Goal: Information Seeking & Learning: Learn about a topic

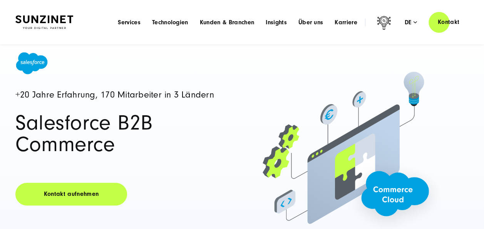
scroll to position [38, 0]
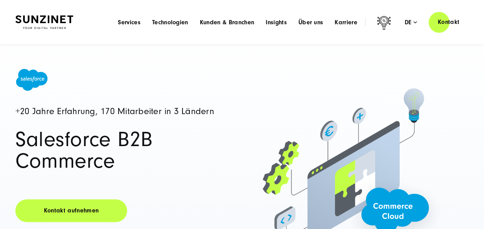
click at [315, 17] on div "Menu Services Menu Full Service Digitalagentur Wir lösen komplexe Herausforderu…" at bounding box center [290, 22] width 356 height 22
click at [314, 19] on span "Über uns" at bounding box center [310, 22] width 25 height 8
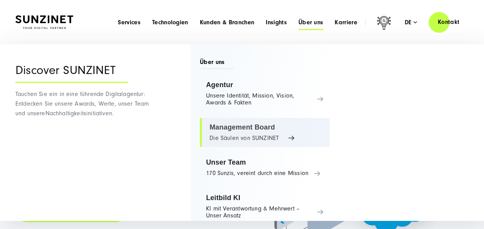
scroll to position [0, 0]
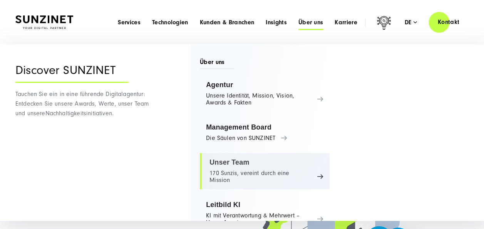
click at [270, 169] on link "Unser Team 170 Sunzis, vereint durch eine Mission" at bounding box center [265, 171] width 130 height 36
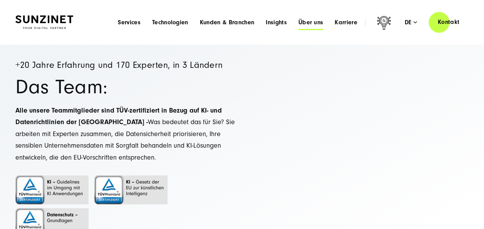
click at [308, 20] on span "Über uns" at bounding box center [310, 22] width 25 height 8
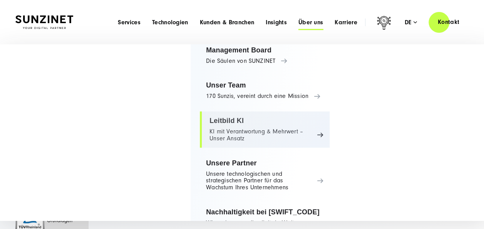
scroll to position [108, 0]
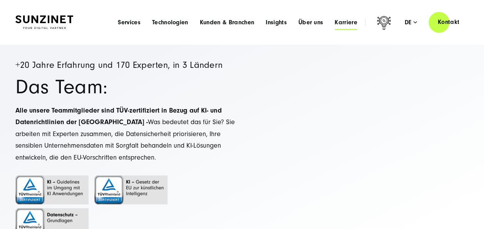
click at [353, 24] on span "Karriere" at bounding box center [345, 22] width 23 height 8
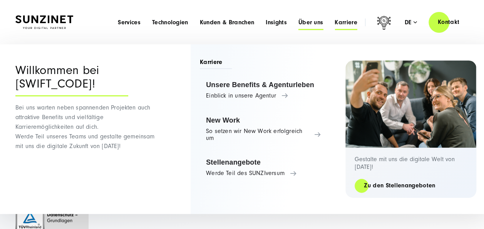
click at [307, 21] on span "Über uns" at bounding box center [310, 22] width 25 height 8
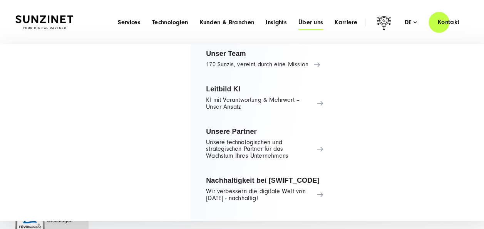
scroll to position [0, 0]
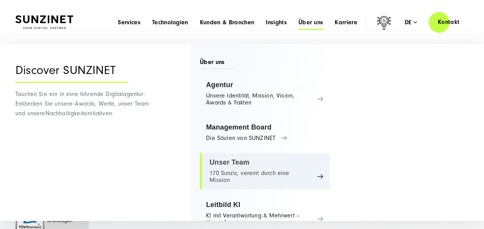
click at [259, 164] on link "Unser Team 170 Sunzis, vereint durch eine Mission" at bounding box center [265, 171] width 130 height 36
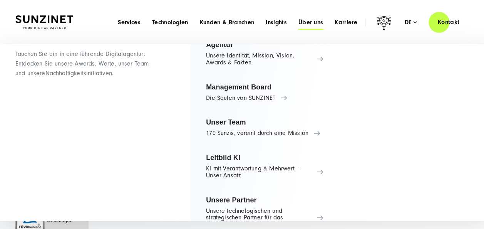
scroll to position [108, 0]
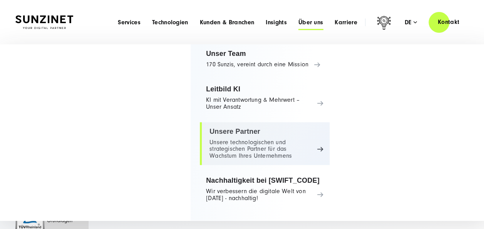
click at [253, 136] on link "Unsere Partner Unsere technologischen und strategischen Partner für das Wachstu…" at bounding box center [265, 143] width 130 height 43
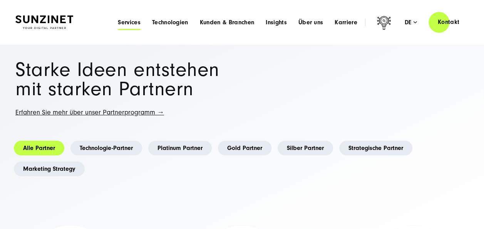
click at [135, 20] on span "Services" at bounding box center [129, 22] width 23 height 8
click at [171, 22] on span "Technologien" at bounding box center [170, 22] width 36 height 8
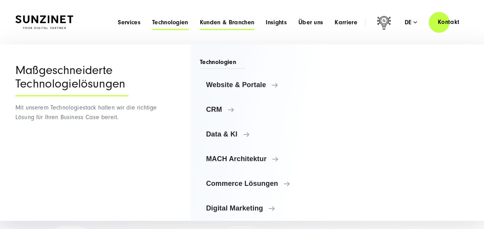
click at [240, 22] on span "Kunden & Branchen" at bounding box center [227, 22] width 54 height 8
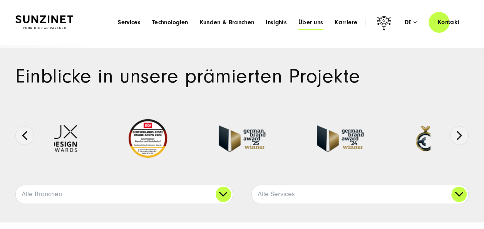
click at [315, 22] on span "Über uns" at bounding box center [310, 22] width 25 height 8
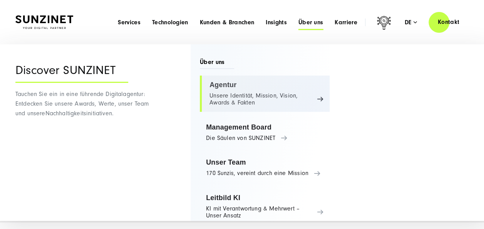
click at [316, 94] on link "Agentur Unsere Identität, Mission, Vision, Awards & Fakten" at bounding box center [265, 93] width 130 height 36
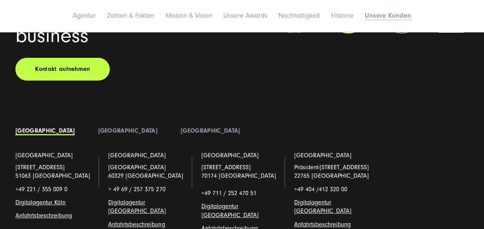
scroll to position [5584, 0]
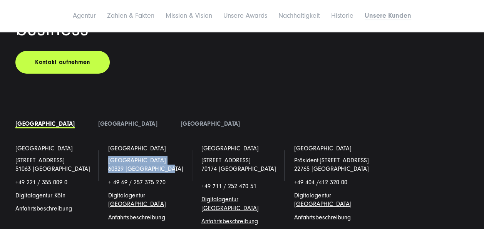
drag, startPoint x: 164, startPoint y: 101, endPoint x: 109, endPoint y: 93, distance: 55.5
click at [109, 156] on p "Am Hauptbahnhof 16 60329 Frankfurt/Main" at bounding box center [148, 164] width 81 height 17
drag, startPoint x: 109, startPoint y: 93, endPoint x: 129, endPoint y: 97, distance: 19.5
copy p "Am Hauptbahnhof 16 60329 Frankfurt/Main"
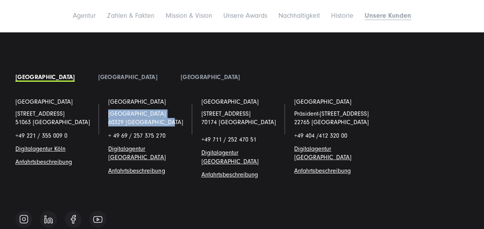
scroll to position [5638, 0]
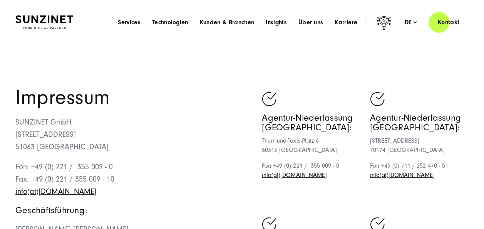
click at [59, 121] on p "SUNZINET GmbH Schanzenstraße 23 51063 Köln" at bounding box center [128, 134] width 227 height 37
copy p "SUNZINET GmbH"
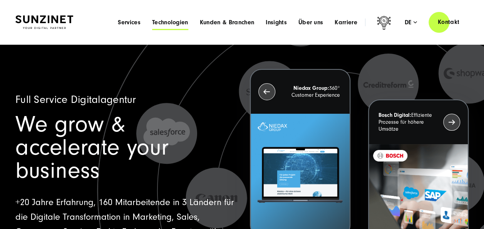
click at [168, 22] on span "Technologien" at bounding box center [170, 22] width 36 height 8
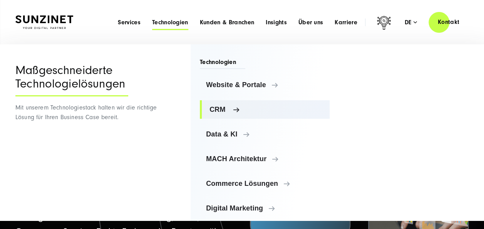
click at [221, 107] on span "CRM" at bounding box center [266, 109] width 114 height 8
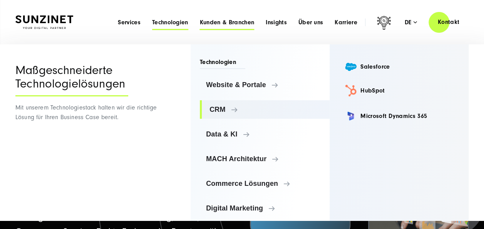
click at [219, 20] on span "Kunden & Branchen" at bounding box center [227, 22] width 54 height 8
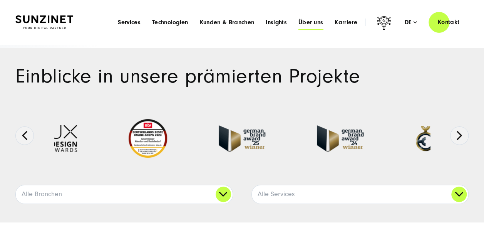
click at [304, 22] on span "Über uns" at bounding box center [310, 22] width 25 height 8
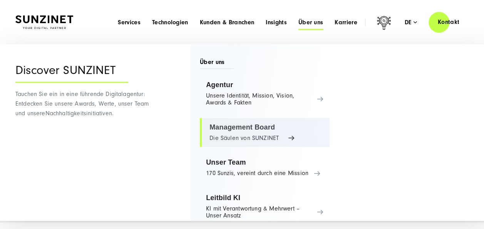
click at [265, 132] on link "Management Board Die Säulen von SUNZINET" at bounding box center [265, 132] width 130 height 29
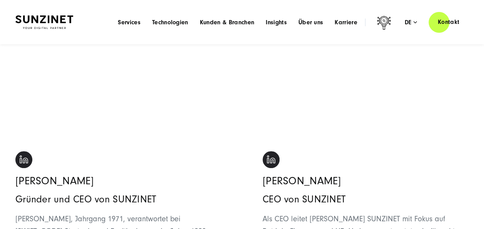
scroll to position [77, 0]
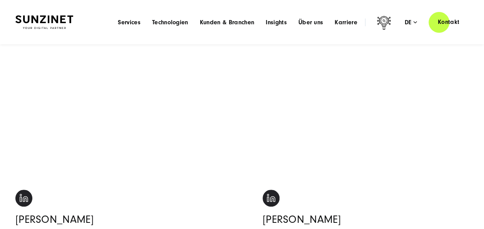
click at [208, 9] on header "Smart Search AI Hier können Sie eine konkrete Frage zu unserer Agentur und unse…" at bounding box center [242, 22] width 484 height 44
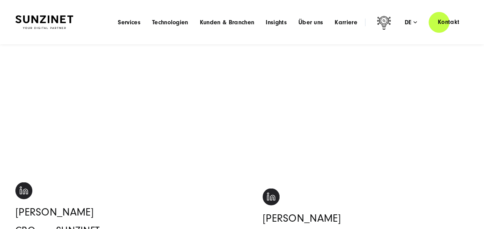
scroll to position [731, 0]
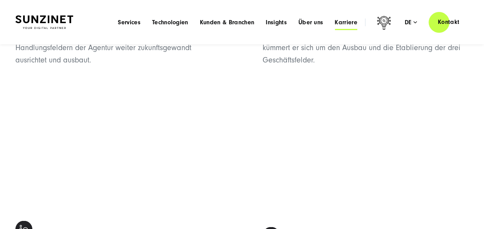
click at [345, 21] on span "Karriere" at bounding box center [345, 22] width 23 height 8
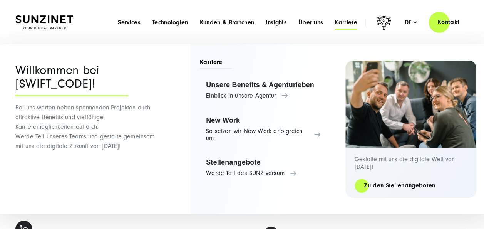
click at [273, 35] on header "Smart Search AI Hier können Sie eine konkrete Frage zu unserer Agentur und unse…" at bounding box center [242, 22] width 484 height 44
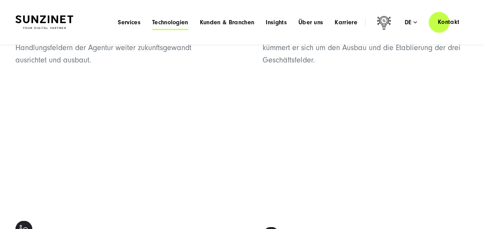
click at [166, 23] on span "Technologien" at bounding box center [170, 22] width 36 height 8
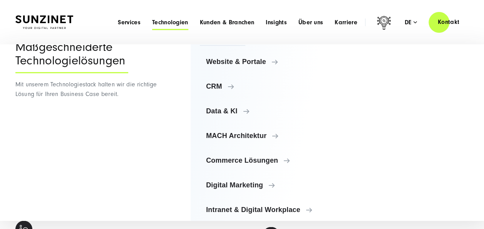
scroll to position [35, 0]
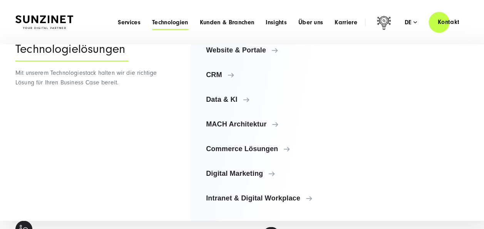
click at [122, 18] on li "Services Menu Full Service Digitalagentur Wir lösen komplexe Herausforderungen …" at bounding box center [129, 22] width 34 height 8
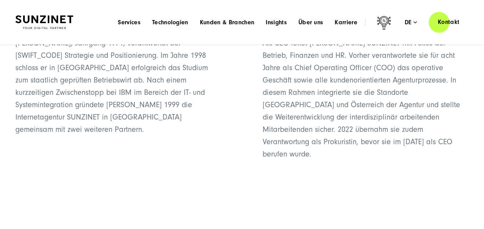
scroll to position [269, 0]
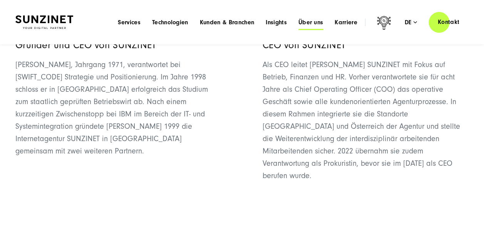
click at [317, 22] on span "Über uns" at bounding box center [310, 22] width 25 height 8
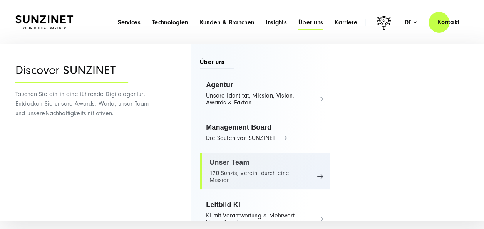
click at [254, 174] on link "Unser Team 170 Sunzis, vereint durch eine Mission" at bounding box center [265, 171] width 130 height 36
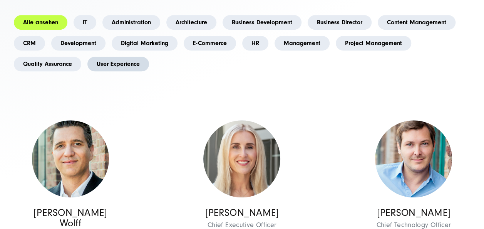
scroll to position [269, 0]
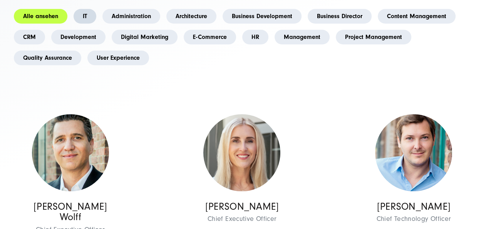
click at [76, 15] on link "IT" at bounding box center [84, 16] width 23 height 15
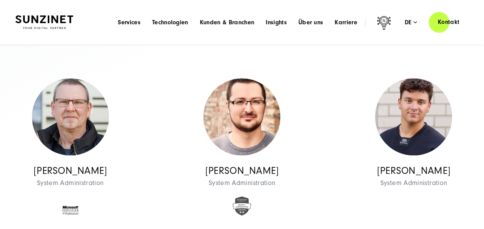
scroll to position [231, 0]
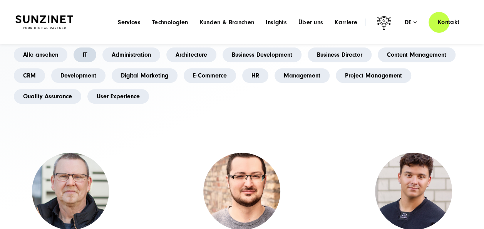
click at [83, 52] on link "IT" at bounding box center [84, 54] width 23 height 15
click at [74, 77] on link "Development" at bounding box center [78, 75] width 54 height 15
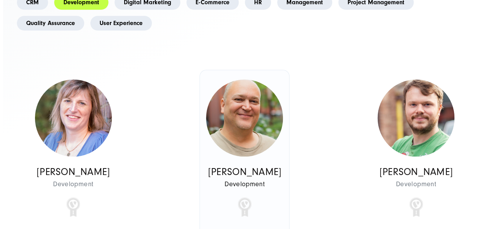
scroll to position [385, 0]
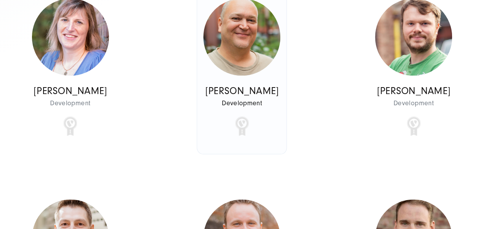
click at [226, 68] on img at bounding box center [241, 36] width 77 height 77
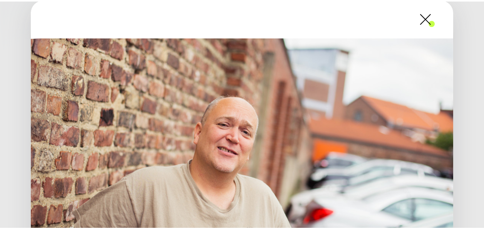
scroll to position [0, 0]
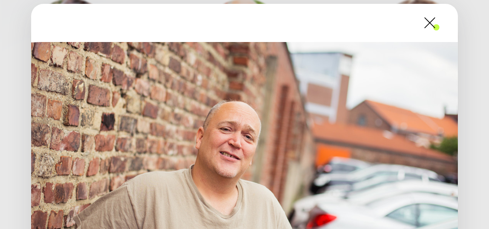
click at [440, 25] on span at bounding box center [440, 22] width 0 height 19
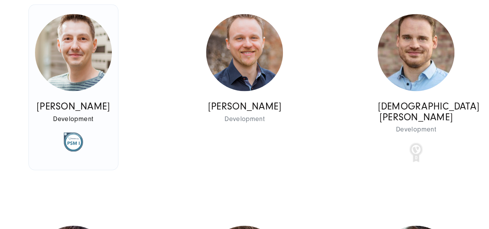
scroll to position [577, 0]
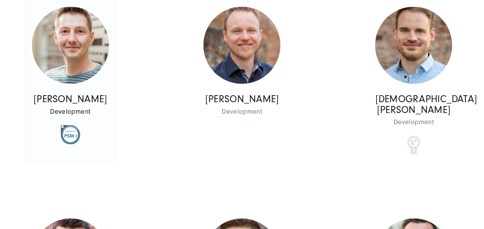
click at [80, 55] on img at bounding box center [70, 45] width 77 height 77
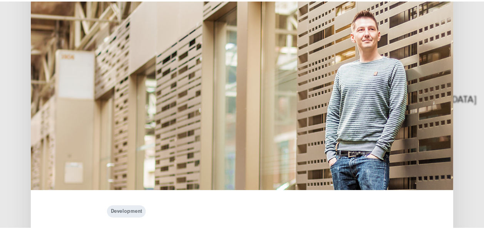
scroll to position [0, 0]
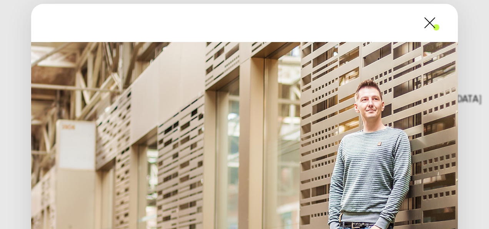
click at [440, 22] on span at bounding box center [440, 22] width 0 height 19
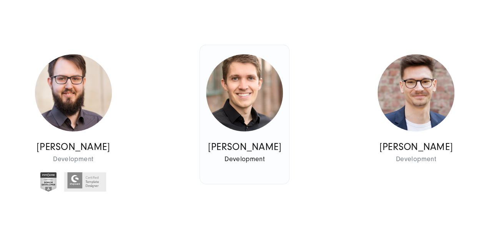
scroll to position [1154, 0]
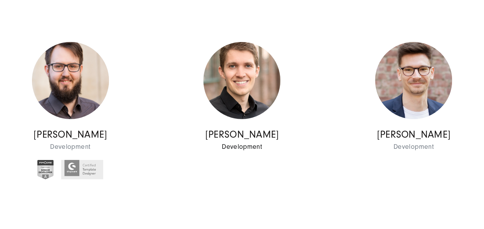
click at [245, 95] on img at bounding box center [241, 80] width 77 height 77
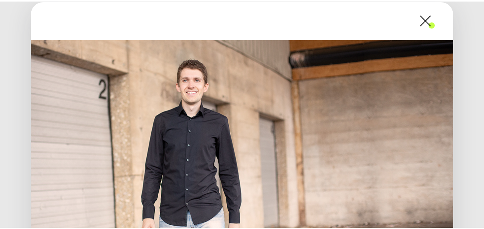
scroll to position [0, 0]
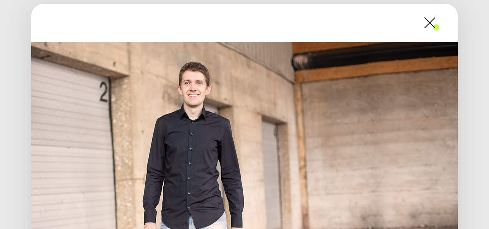
click at [440, 21] on span at bounding box center [440, 22] width 0 height 19
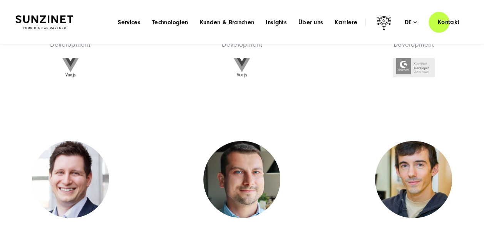
scroll to position [769, 0]
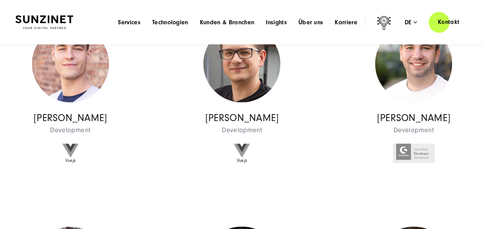
click at [48, 18] on img at bounding box center [44, 21] width 58 height 13
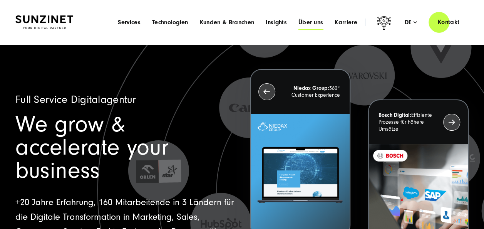
click at [321, 22] on span "Über uns" at bounding box center [310, 22] width 25 height 8
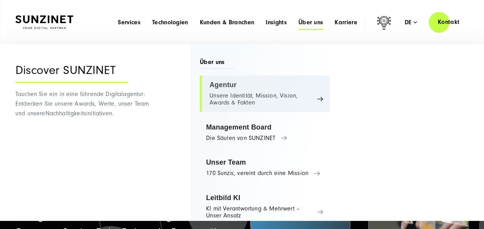
click at [272, 94] on link "Agentur Unsere Identität, Mission, Vision, Awards & Fakten" at bounding box center [265, 93] width 130 height 36
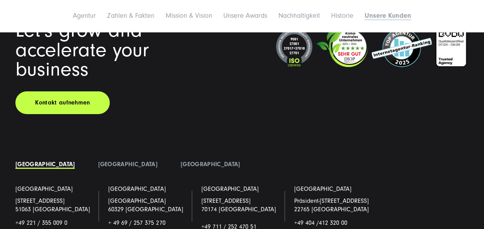
scroll to position [5551, 0]
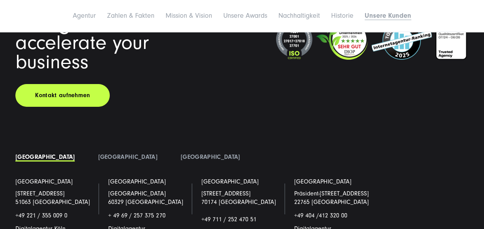
click at [91, 151] on li "[GEOGRAPHIC_DATA]" at bounding box center [127, 157] width 82 height 12
click at [98, 153] on link "[GEOGRAPHIC_DATA]" at bounding box center [127, 156] width 59 height 7
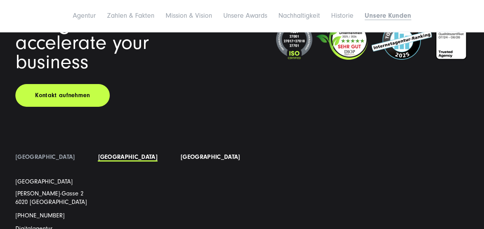
click at [180, 153] on link "[GEOGRAPHIC_DATA]" at bounding box center [209, 156] width 59 height 7
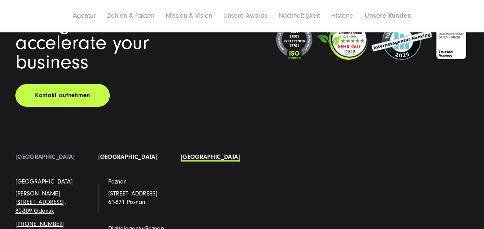
click at [98, 153] on link "[GEOGRAPHIC_DATA]" at bounding box center [127, 156] width 59 height 7
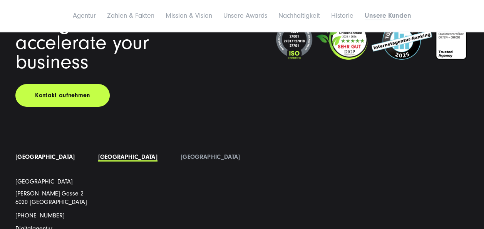
click at [37, 153] on link "[GEOGRAPHIC_DATA]" at bounding box center [44, 156] width 59 height 7
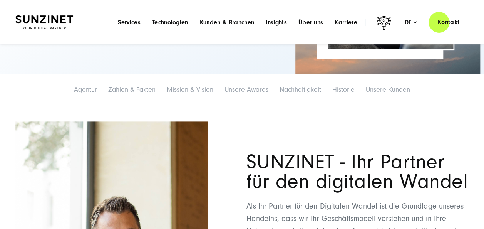
scroll to position [148, 0]
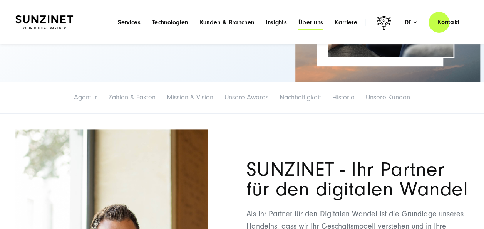
click at [317, 19] on span "Über uns" at bounding box center [310, 22] width 25 height 8
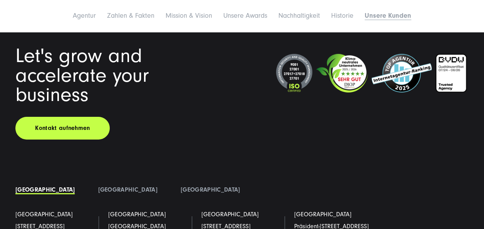
scroll to position [5526, 0]
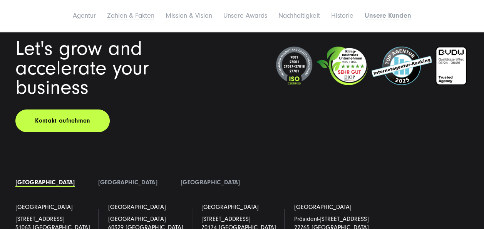
click at [134, 15] on link "Zahlen & Fakten" at bounding box center [130, 16] width 47 height 8
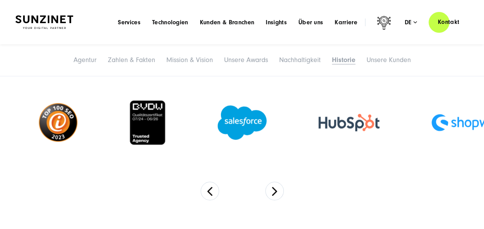
scroll to position [3592, 0]
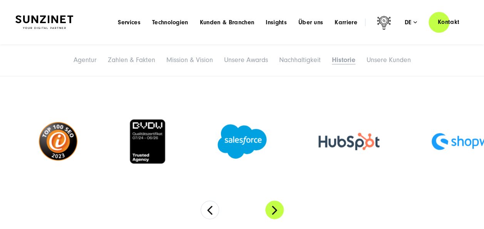
click at [273, 200] on button "Next" at bounding box center [274, 209] width 18 height 18
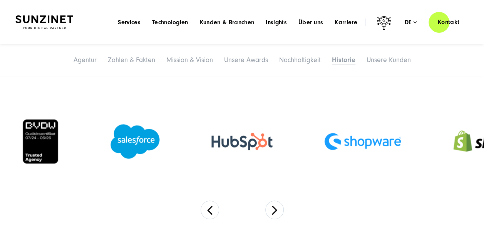
click at [283, 148] on section at bounding box center [242, 155] width 484 height 158
click at [277, 200] on button "Next" at bounding box center [274, 209] width 18 height 18
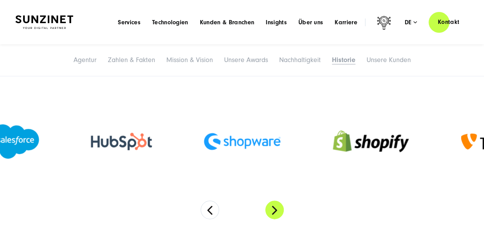
click at [277, 200] on button "Next" at bounding box center [274, 209] width 18 height 18
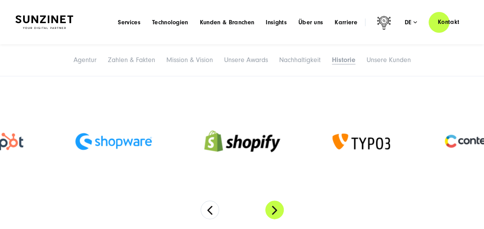
click at [274, 200] on button "Next" at bounding box center [274, 209] width 18 height 18
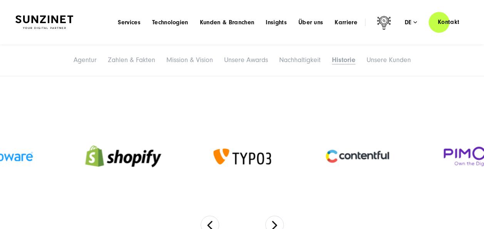
scroll to position [3553, 0]
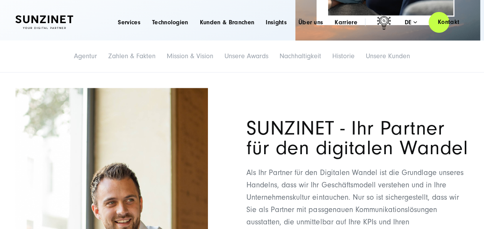
scroll to position [0, 0]
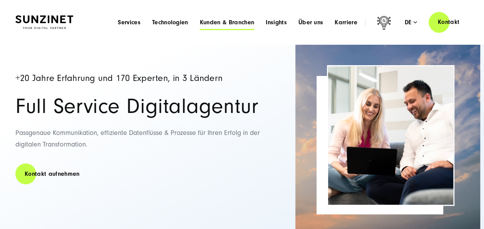
click at [217, 21] on span "Kunden & Branchen" at bounding box center [227, 22] width 54 height 8
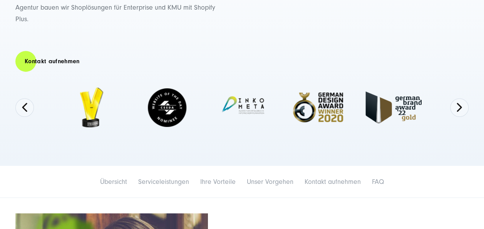
scroll to position [192, 0]
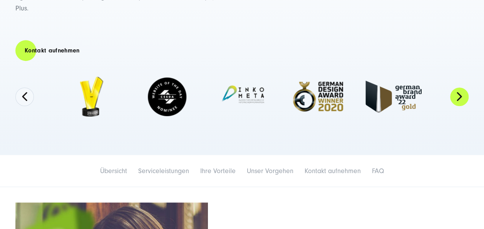
click at [459, 97] on button "Next" at bounding box center [459, 96] width 18 height 18
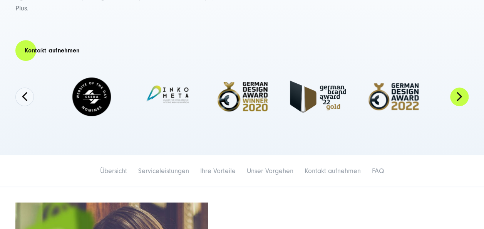
click at [459, 98] on button "Next" at bounding box center [459, 96] width 18 height 18
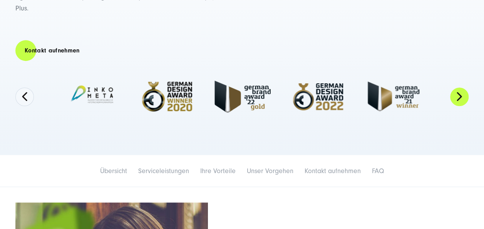
click at [459, 98] on button "Next" at bounding box center [459, 96] width 18 height 18
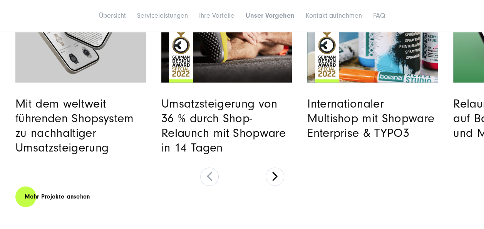
scroll to position [1847, 0]
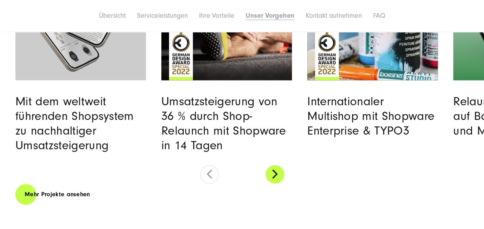
click at [279, 171] on button at bounding box center [274, 174] width 18 height 18
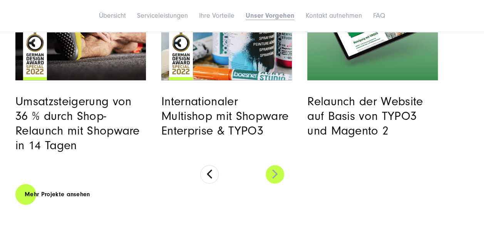
click at [281, 171] on button at bounding box center [274, 174] width 18 height 18
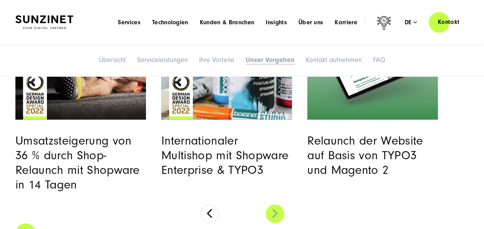
scroll to position [1731, 0]
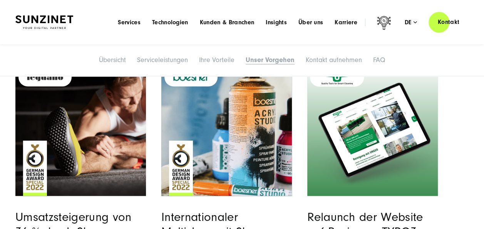
click at [366, 149] on img "Read full post: Unger | Website Relaunch | SUNZINET" at bounding box center [372, 129] width 133 height 133
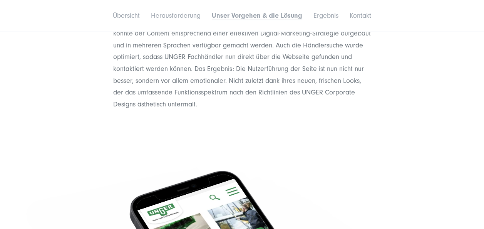
scroll to position [1039, 0]
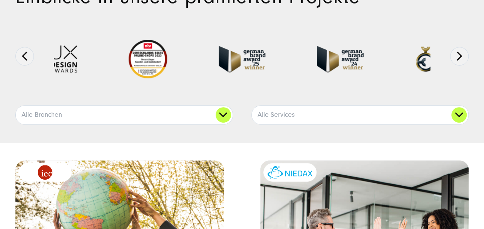
scroll to position [154, 0]
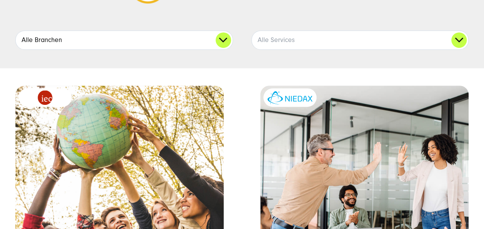
click at [227, 40] on link "Alle Branchen" at bounding box center [124, 40] width 217 height 18
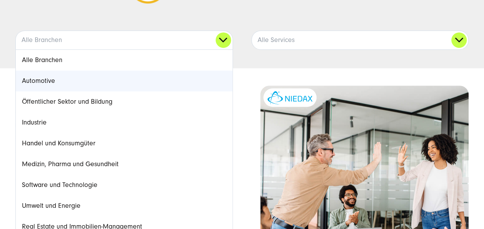
click at [118, 87] on link "Automotive" at bounding box center [124, 80] width 217 height 21
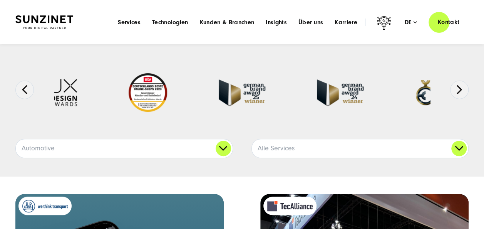
scroll to position [82, 0]
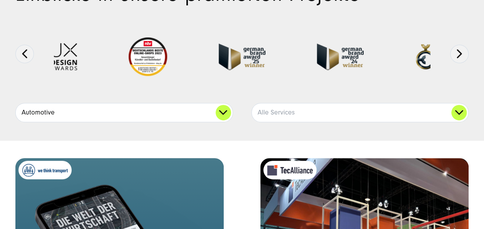
click at [225, 113] on link "Automotive" at bounding box center [124, 112] width 217 height 18
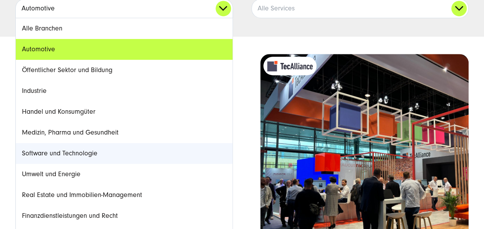
scroll to position [197, 0]
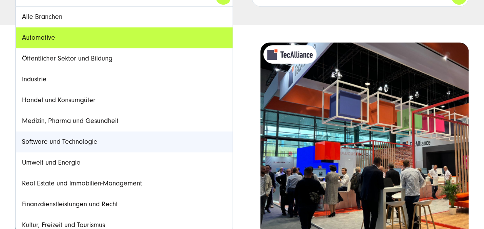
click at [90, 136] on link "Software und Technologie" at bounding box center [124, 141] width 217 height 21
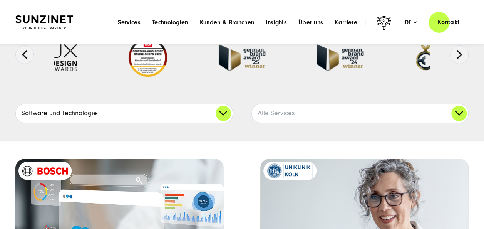
scroll to position [75, 0]
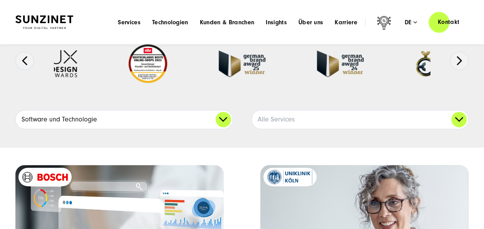
click at [222, 122] on link "Software und Technologie" at bounding box center [124, 119] width 217 height 18
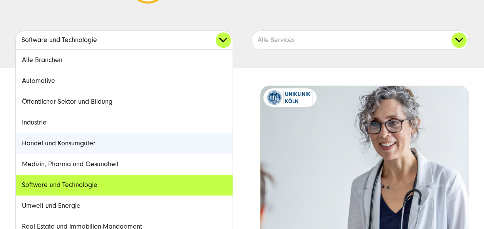
scroll to position [190, 0]
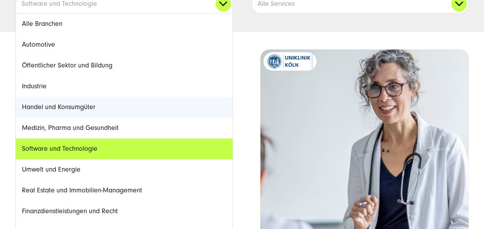
click at [110, 102] on link "Handel und Konsumgüter" at bounding box center [124, 107] width 217 height 21
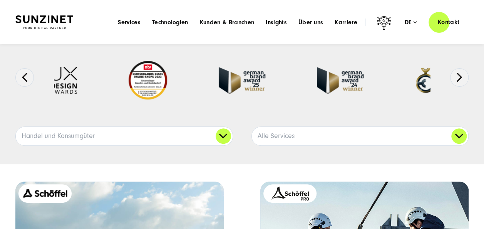
scroll to position [55, 0]
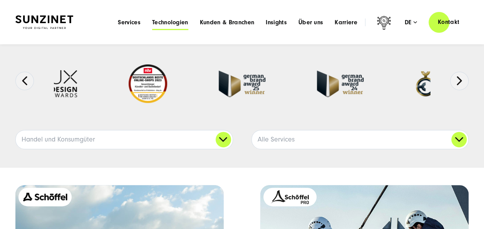
click at [174, 23] on span "Technologien" at bounding box center [170, 22] width 36 height 8
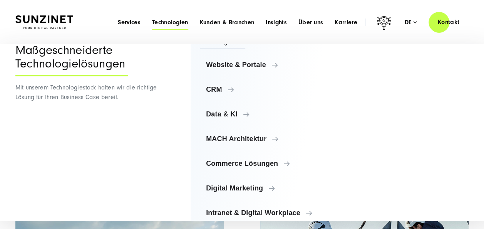
scroll to position [35, 0]
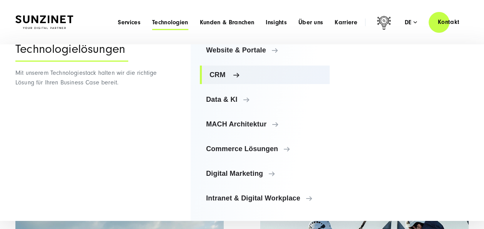
click at [235, 73] on span "CRM" at bounding box center [266, 75] width 114 height 8
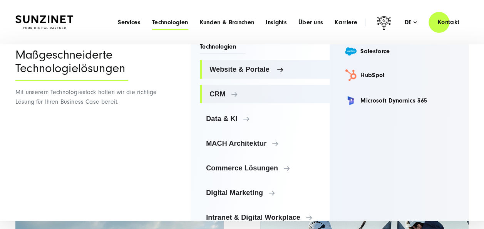
scroll to position [0, 0]
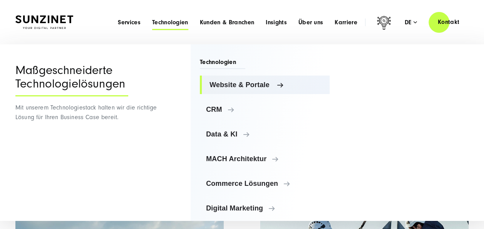
click at [275, 82] on span "Website & Portale" at bounding box center [266, 85] width 114 height 8
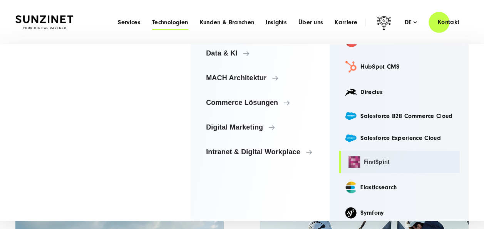
scroll to position [108, 0]
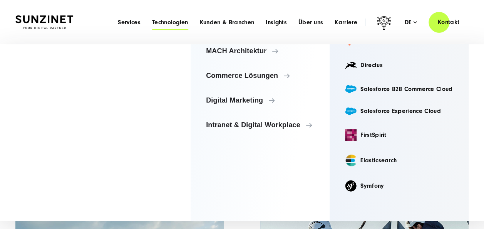
click at [200, 4] on header "Smart Search AI Hier können Sie eine konkrete Frage zu unserer Agentur und unse…" at bounding box center [242, 22] width 484 height 44
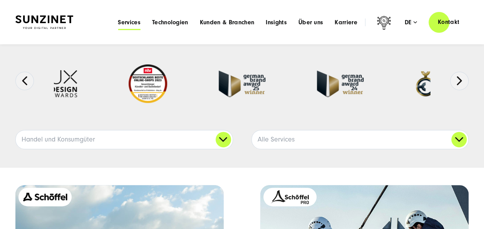
click at [130, 18] on span "Services" at bounding box center [129, 22] width 23 height 8
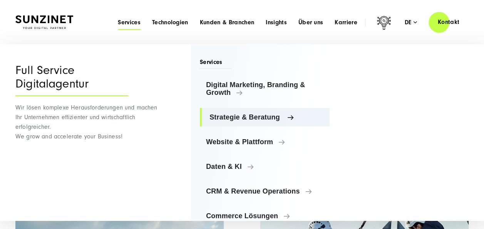
scroll to position [75, 0]
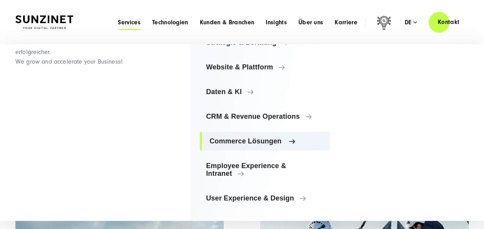
click at [260, 139] on span "Commerce Lösungen" at bounding box center [266, 141] width 114 height 8
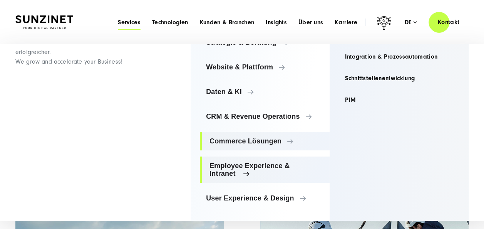
click at [282, 159] on link "Employee Experience & Intranet" at bounding box center [265, 169] width 130 height 26
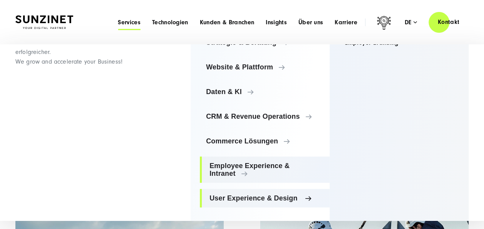
click at [292, 199] on span "User Experience & Design" at bounding box center [266, 198] width 114 height 8
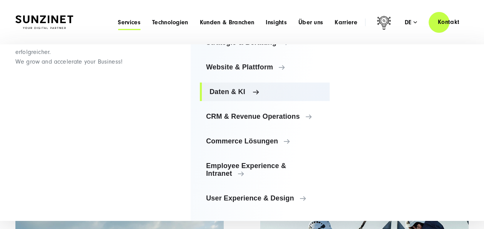
click at [259, 86] on link "Daten & KI" at bounding box center [265, 91] width 130 height 18
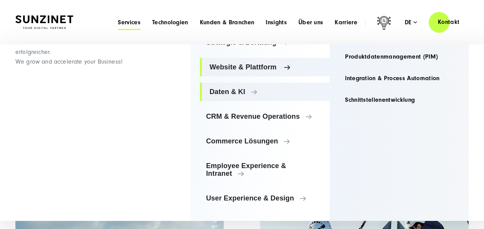
click at [263, 70] on span "Website & Plattform" at bounding box center [266, 67] width 114 height 8
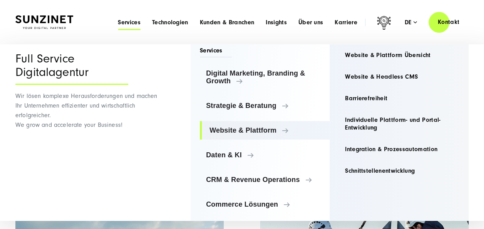
scroll to position [0, 0]
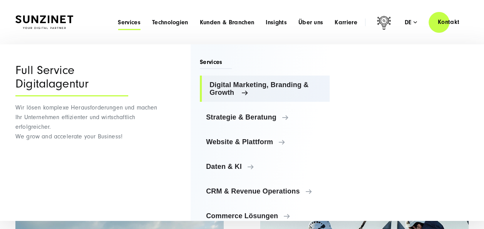
click at [263, 86] on span "Digital Marketing, Branding & Growth" at bounding box center [266, 88] width 114 height 15
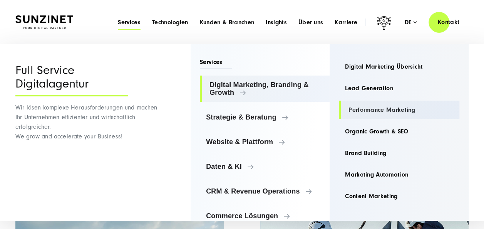
scroll to position [38, 0]
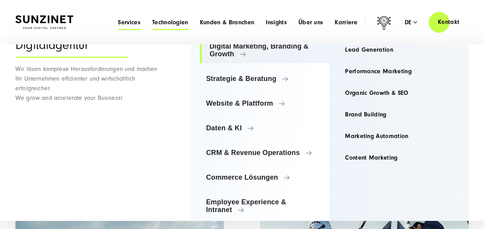
click at [182, 20] on span "Technologien" at bounding box center [170, 22] width 36 height 8
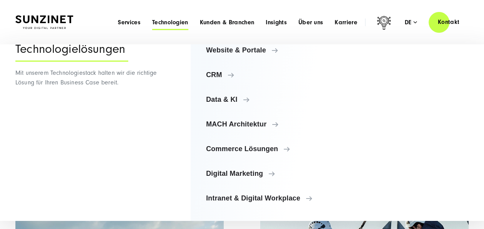
scroll to position [0, 0]
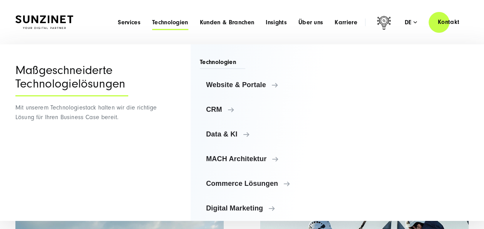
click at [183, 20] on span "Technologien" at bounding box center [170, 22] width 36 height 8
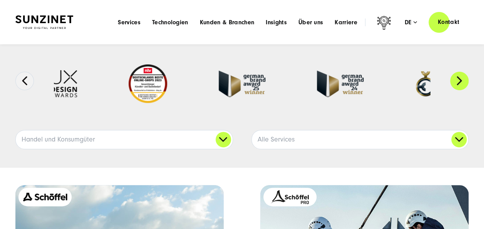
click at [456, 80] on button "Next" at bounding box center [459, 81] width 18 height 18
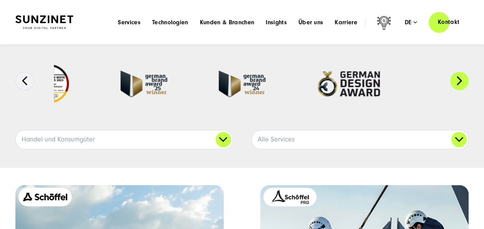
click at [458, 80] on button "Next" at bounding box center [459, 81] width 18 height 18
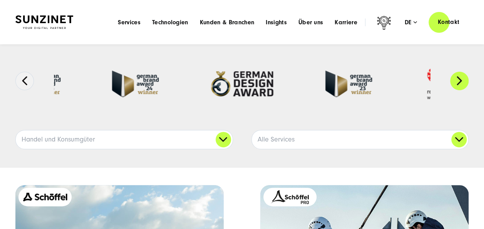
click at [458, 80] on button "Next" at bounding box center [459, 81] width 18 height 18
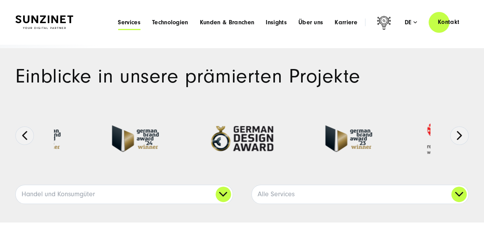
click at [122, 22] on span "Services" at bounding box center [129, 22] width 23 height 8
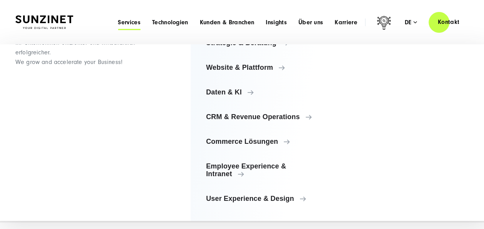
scroll to position [75, 0]
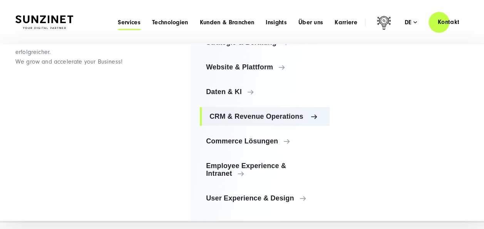
click at [232, 113] on span "CRM & Revenue Operations" at bounding box center [266, 116] width 114 height 8
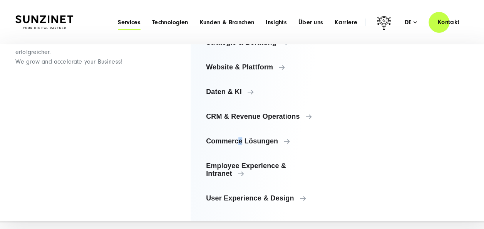
click at [241, 130] on ul "Digital Marketing, Branding & Growth Digital Marketing, Branding & Growth Digit…" at bounding box center [265, 104] width 130 height 206
click at [49, 22] on div "Smart Search AI Hier können Sie eine konkrete Frage zu unserer Agentur und unse…" at bounding box center [241, 22] width 453 height 22
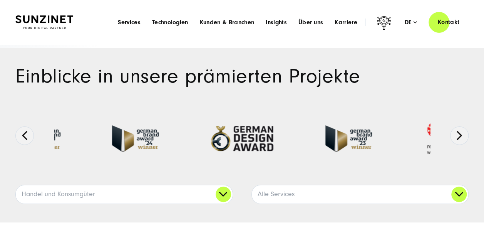
click at [64, 18] on img at bounding box center [44, 21] width 58 height 13
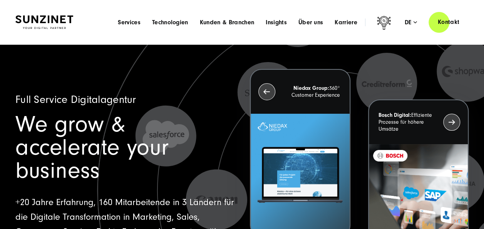
click at [169, 27] on div "Menu Services Menu Full Service Digitalagentur Wir lösen komplexe Herausforderu…" at bounding box center [290, 22] width 356 height 22
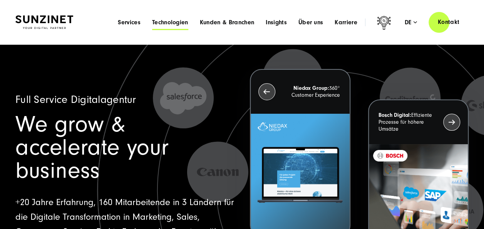
click at [178, 20] on span "Technologien" at bounding box center [170, 22] width 36 height 8
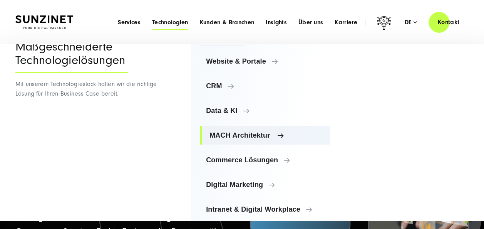
scroll to position [35, 0]
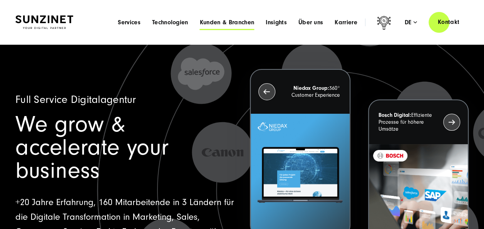
click at [226, 23] on span "Kunden & Branchen" at bounding box center [227, 22] width 54 height 8
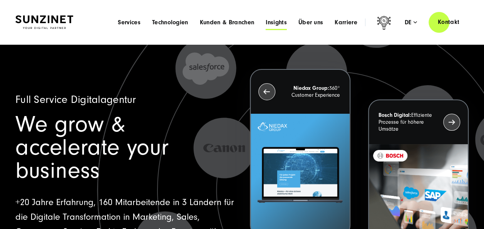
click at [267, 22] on span "Insights" at bounding box center [275, 22] width 21 height 8
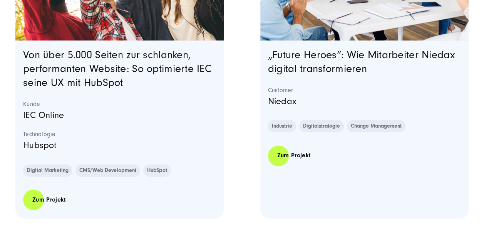
scroll to position [423, 0]
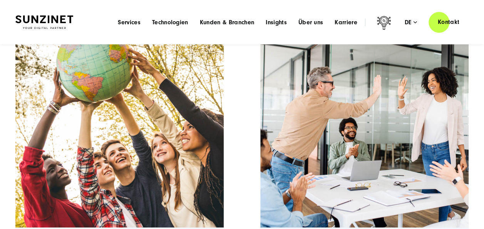
drag, startPoint x: 242, startPoint y: 145, endPoint x: 238, endPoint y: 50, distance: 95.1
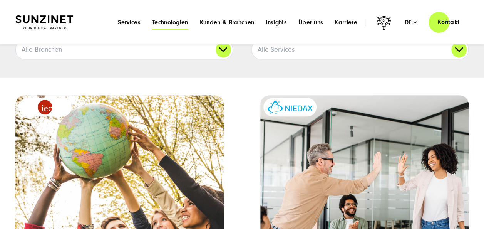
click at [173, 20] on span "Technologien" at bounding box center [170, 22] width 36 height 8
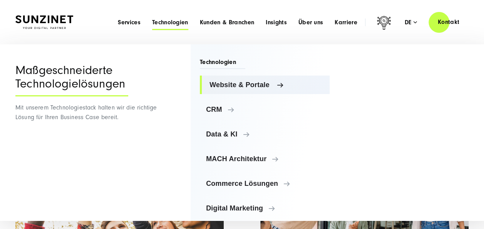
click at [270, 85] on span "Website & Portale" at bounding box center [266, 85] width 114 height 8
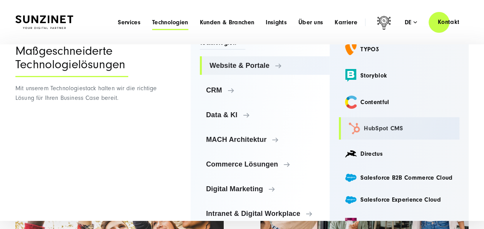
scroll to position [0, 0]
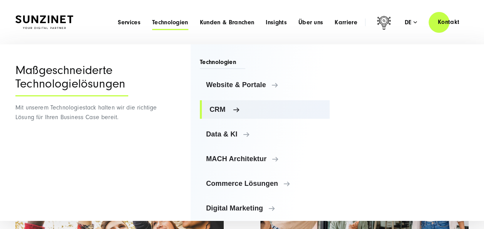
click at [229, 109] on span "CRM" at bounding box center [266, 109] width 114 height 8
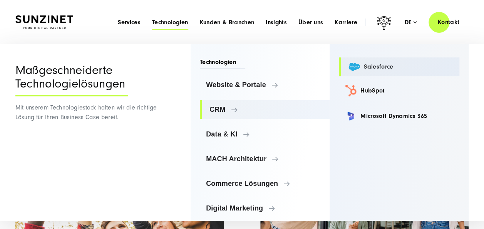
click at [353, 65] on link "Salesforce" at bounding box center [399, 66] width 120 height 19
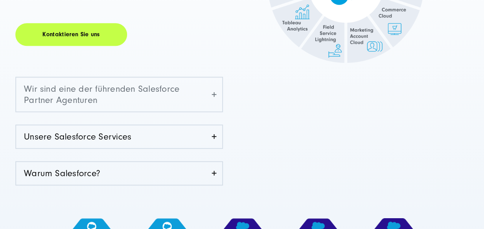
scroll to position [231, 0]
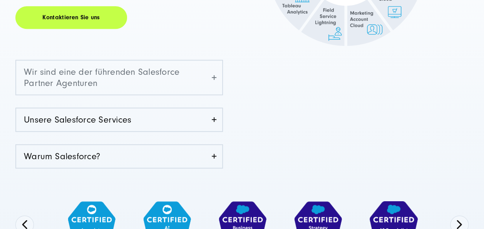
click at [209, 79] on link "Wir sind eine der führenden Salesforce Partner Agenturen" at bounding box center [119, 77] width 206 height 34
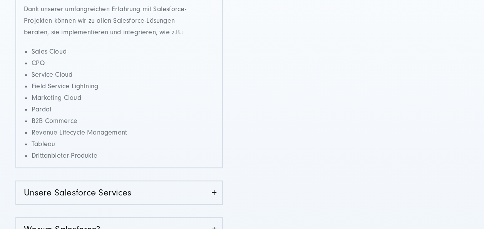
scroll to position [423, 0]
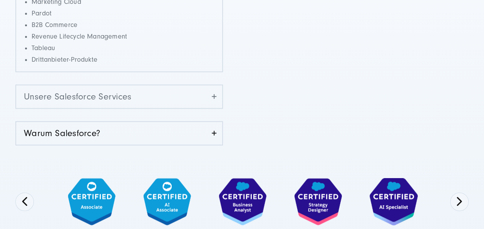
click link "Unsere Salesforce Services"
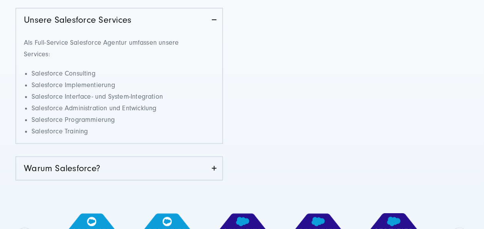
scroll to position [385, 0]
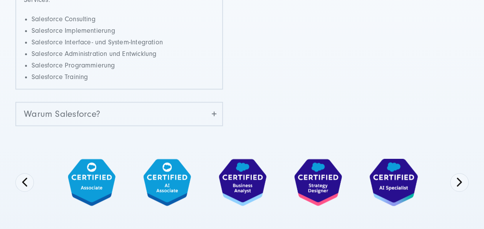
click link "Warum Salesforce?"
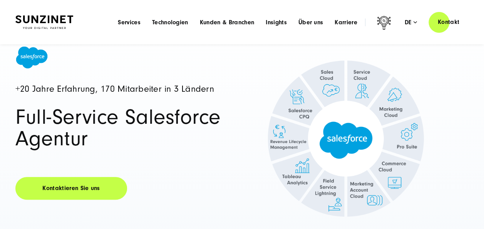
scroll to position [0, 0]
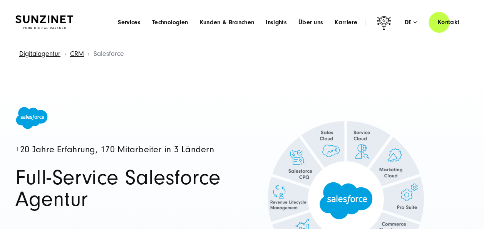
drag, startPoint x: 298, startPoint y: 168, endPoint x: 291, endPoint y: 30, distance: 137.9
click div "Menu Services Menu Full Service Digitalagentur Wir lösen komplexe Herausforderu…"
click span "Kunden & Branchen"
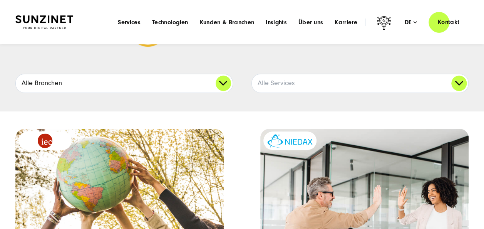
scroll to position [77, 0]
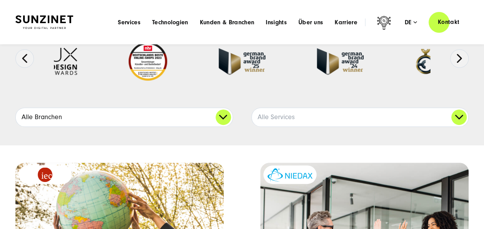
click at [218, 119] on link "Alle Branchen" at bounding box center [124, 117] width 217 height 18
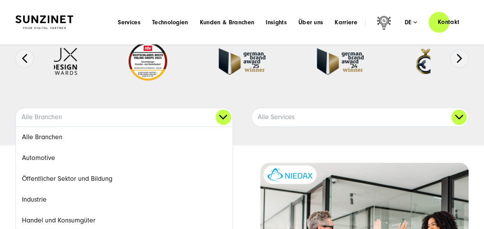
click at [174, 87] on div at bounding box center [148, 61] width 90 height 54
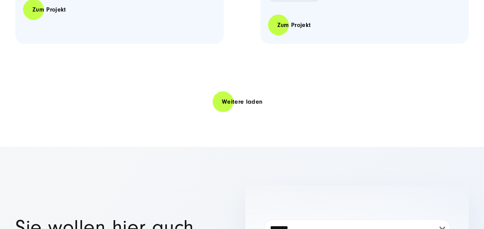
scroll to position [2578, 0]
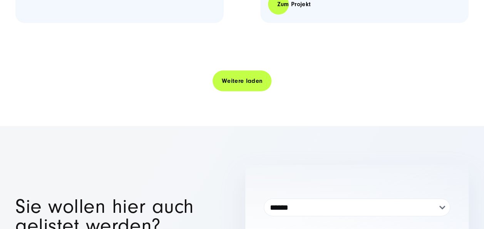
click at [231, 85] on link "Weitere laden" at bounding box center [241, 81] width 59 height 22
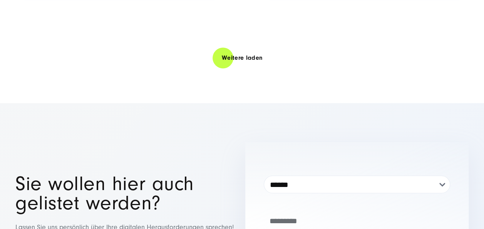
scroll to position [5002, 0]
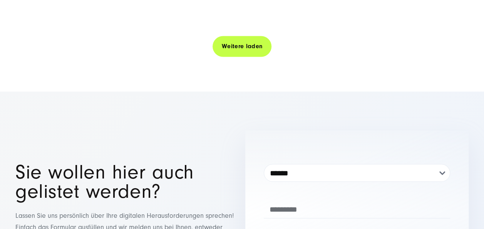
click at [250, 35] on link "Weitere laden" at bounding box center [241, 46] width 59 height 22
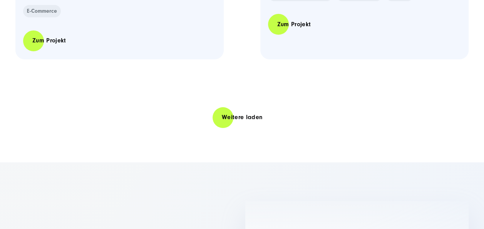
scroll to position [7349, 0]
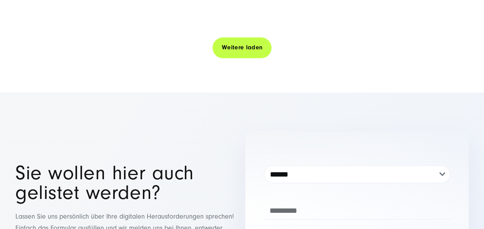
click at [241, 37] on link "Weitere laden" at bounding box center [241, 48] width 59 height 22
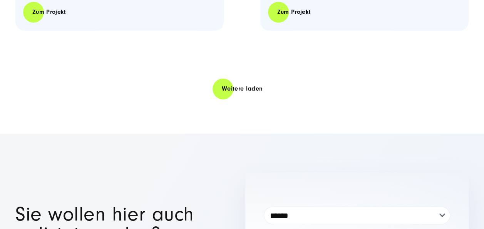
scroll to position [9710, 0]
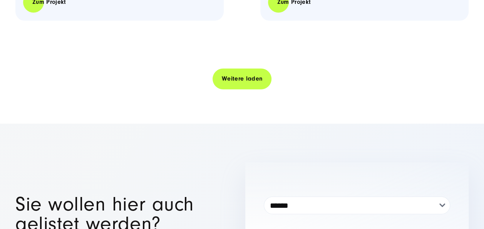
click at [252, 68] on link "Weitere laden" at bounding box center [241, 79] width 59 height 22
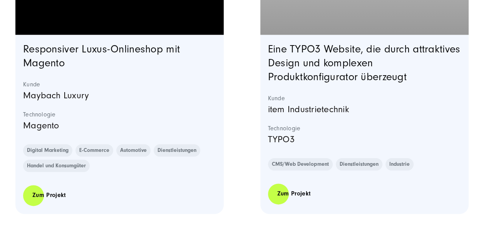
scroll to position [12057, 0]
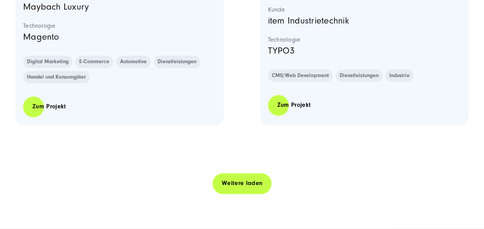
click at [235, 172] on link "Weitere laden" at bounding box center [241, 183] width 59 height 22
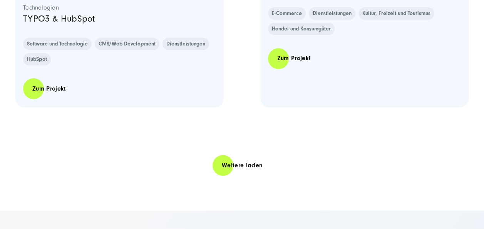
scroll to position [14596, 0]
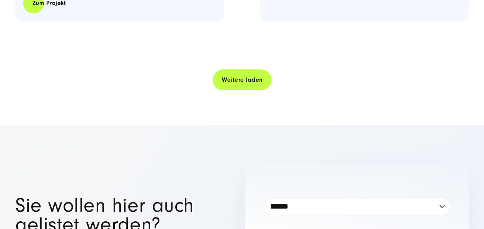
click at [251, 69] on link "Weitere laden" at bounding box center [241, 80] width 59 height 22
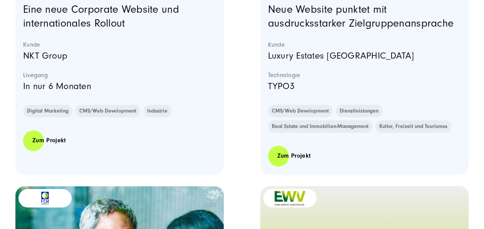
scroll to position [16866, 0]
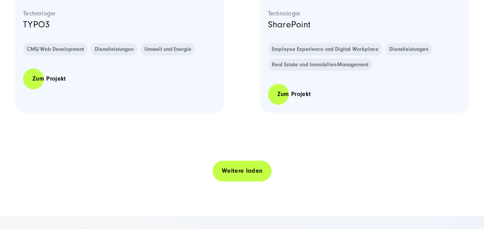
click at [232, 160] on link "Weitere laden" at bounding box center [241, 171] width 59 height 22
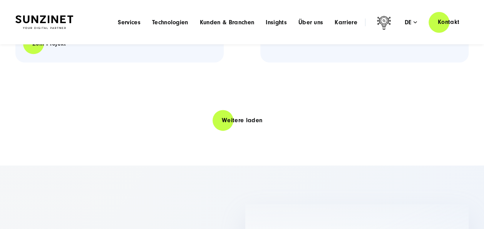
scroll to position [19343, 0]
click at [246, 124] on link "Weitere laden" at bounding box center [241, 121] width 59 height 22
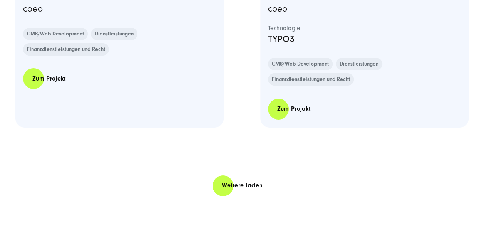
scroll to position [21673, 0]
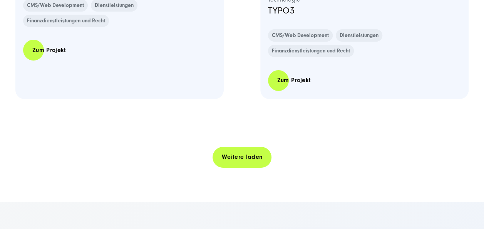
click at [241, 146] on link "Weitere laden" at bounding box center [241, 157] width 59 height 22
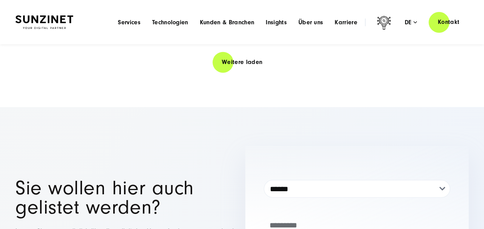
click at [224, 42] on header "Smart Search AI Hier können Sie eine konkrete Frage zu unserer Agentur und unse…" at bounding box center [242, 22] width 484 height 44
click at [235, 55] on link "Weitere laden" at bounding box center [241, 62] width 59 height 22
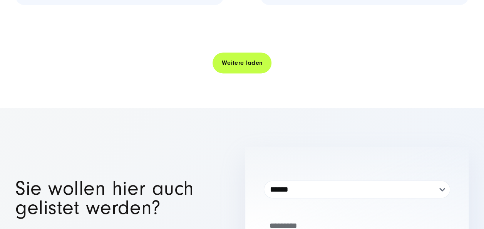
click at [234, 58] on link "Weitere laden" at bounding box center [241, 63] width 59 height 22
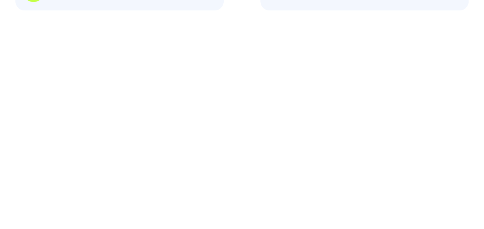
scroll to position [28927, 0]
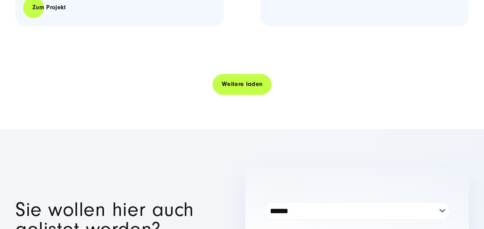
click at [237, 73] on link "Weitere laden" at bounding box center [241, 84] width 59 height 22
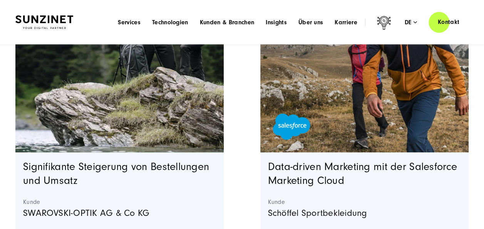
scroll to position [2981, 0]
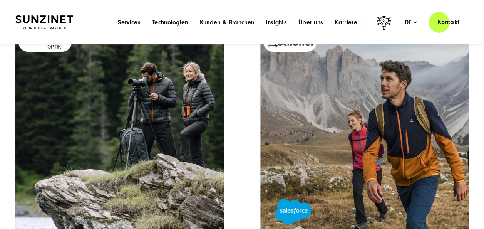
click at [65, 18] on img at bounding box center [44, 21] width 58 height 13
